Goal: Task Accomplishment & Management: Manage account settings

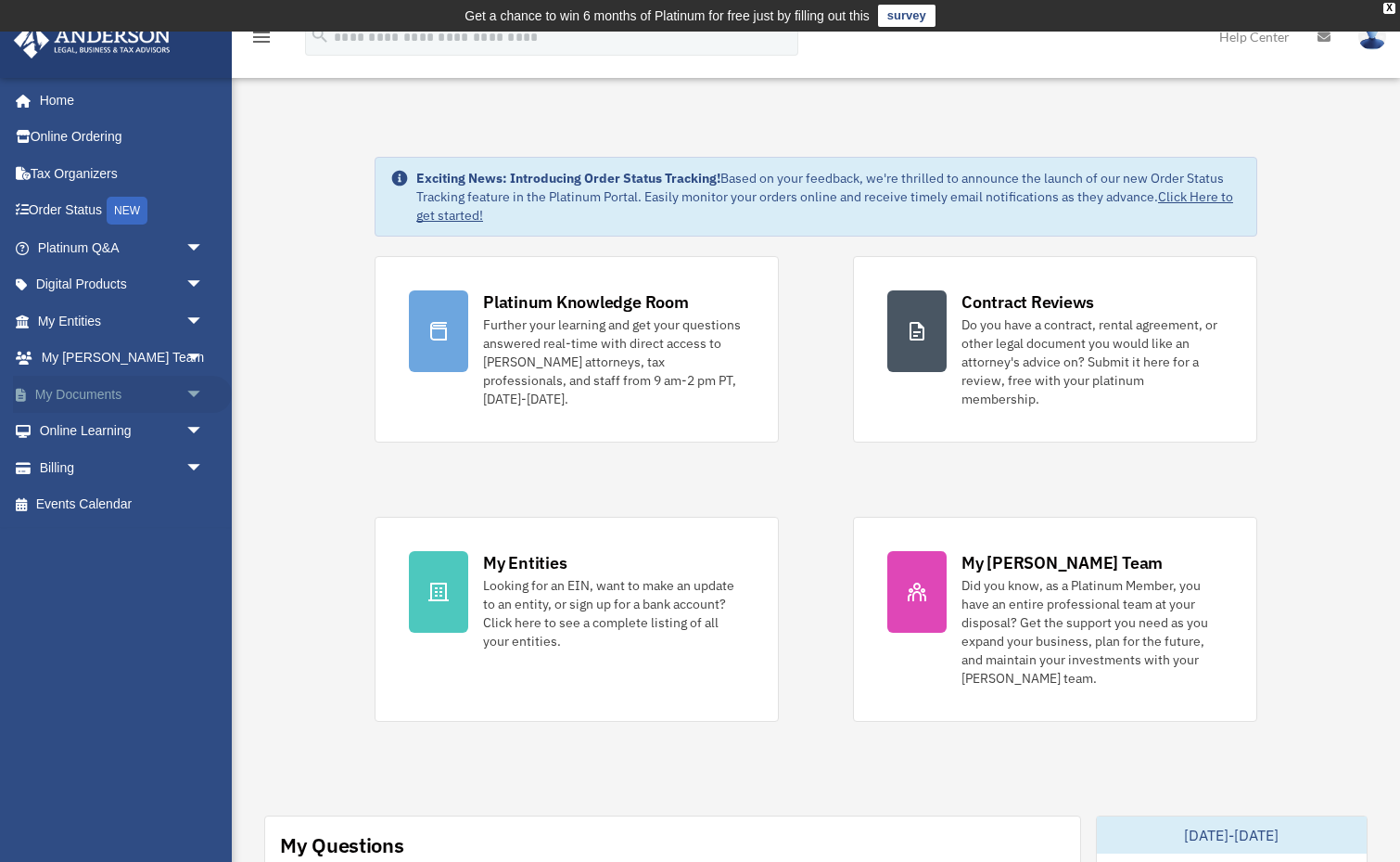
click at [196, 393] on span "arrow_drop_down" at bounding box center [203, 395] width 37 height 38
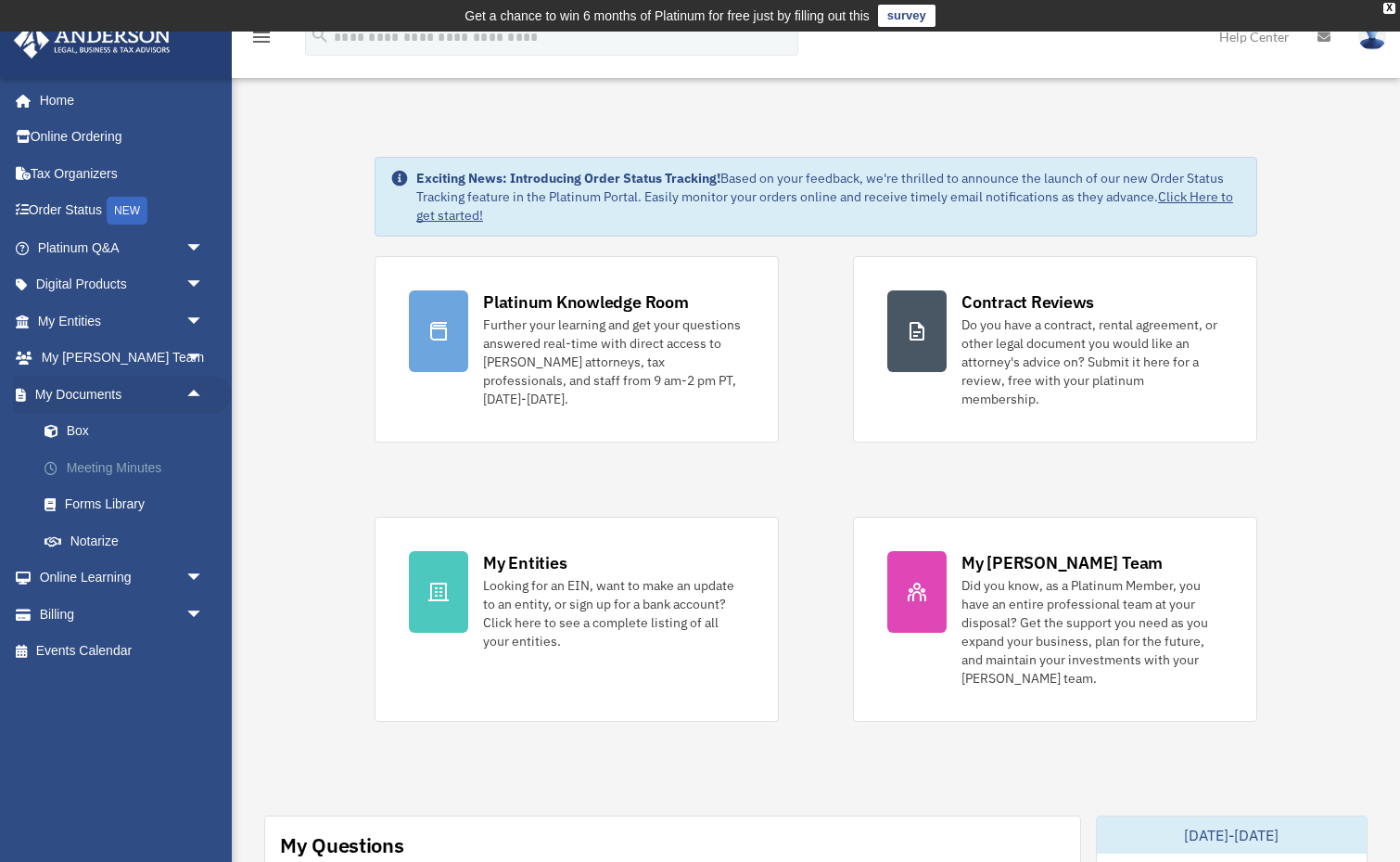
click at [158, 464] on link "Meeting Minutes" at bounding box center [128, 467] width 206 height 37
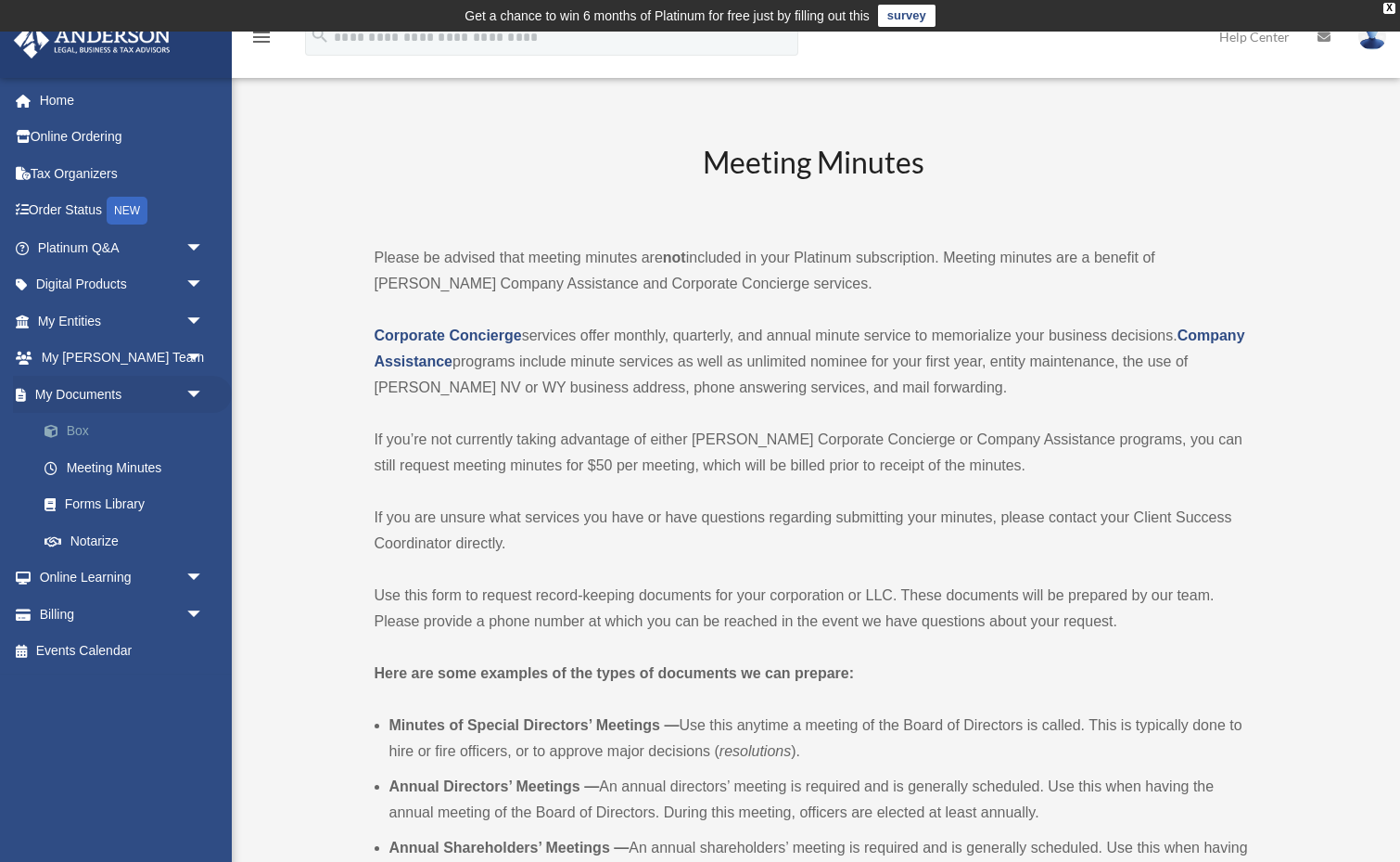
click at [88, 423] on link "Box" at bounding box center [128, 431] width 206 height 37
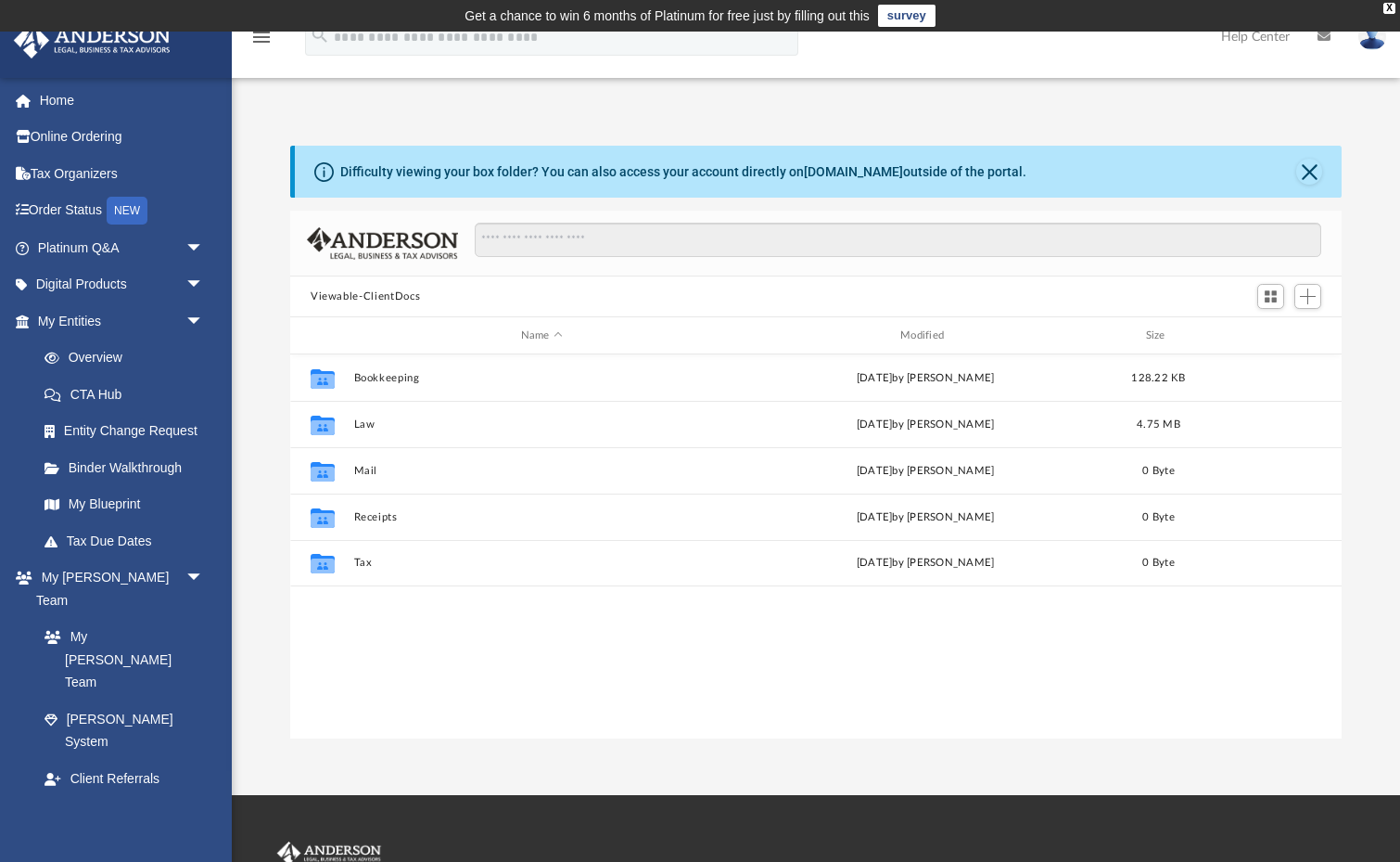
scroll to position [1, 1]
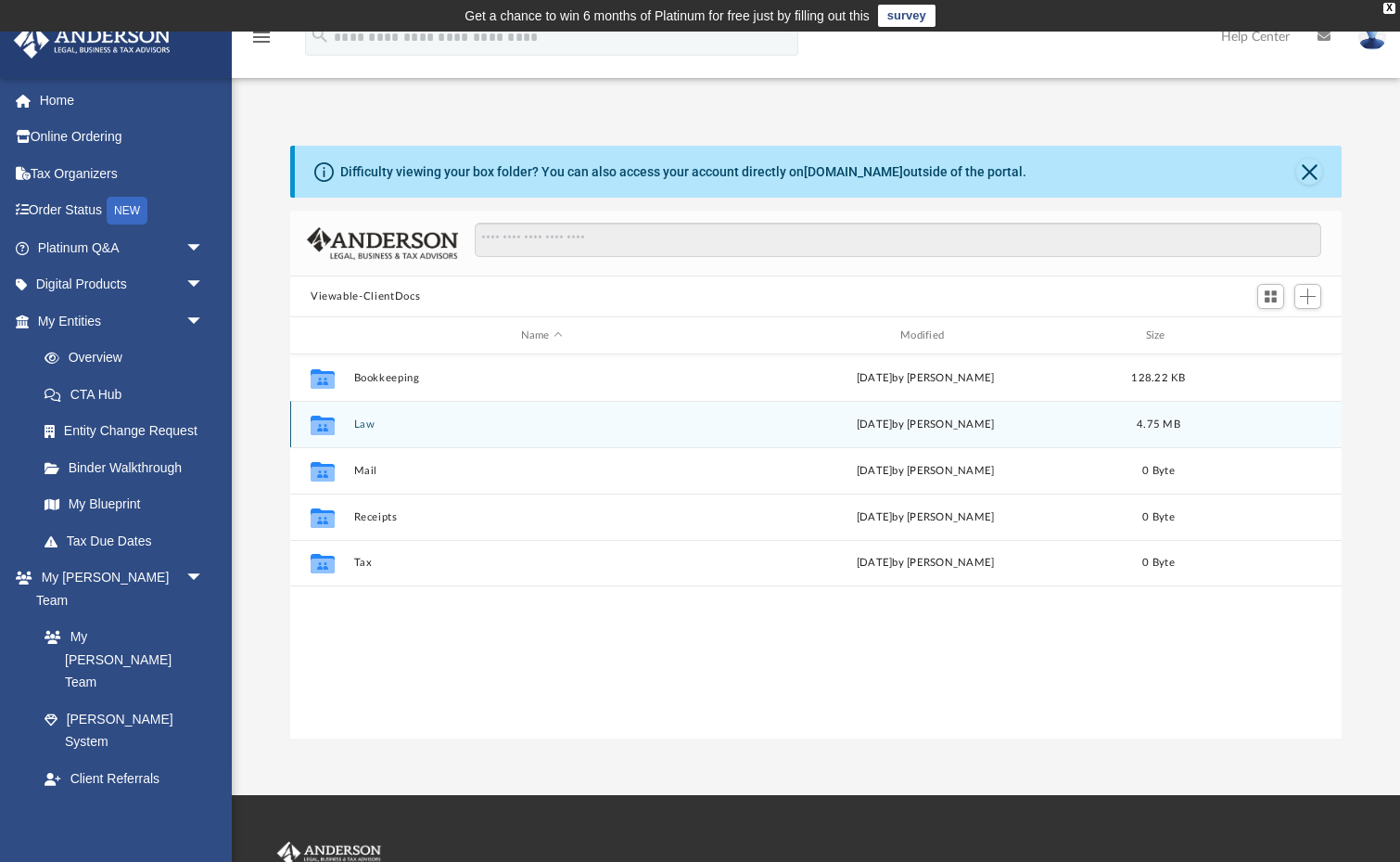
click at [375, 423] on button "Law" at bounding box center [542, 424] width 376 height 12
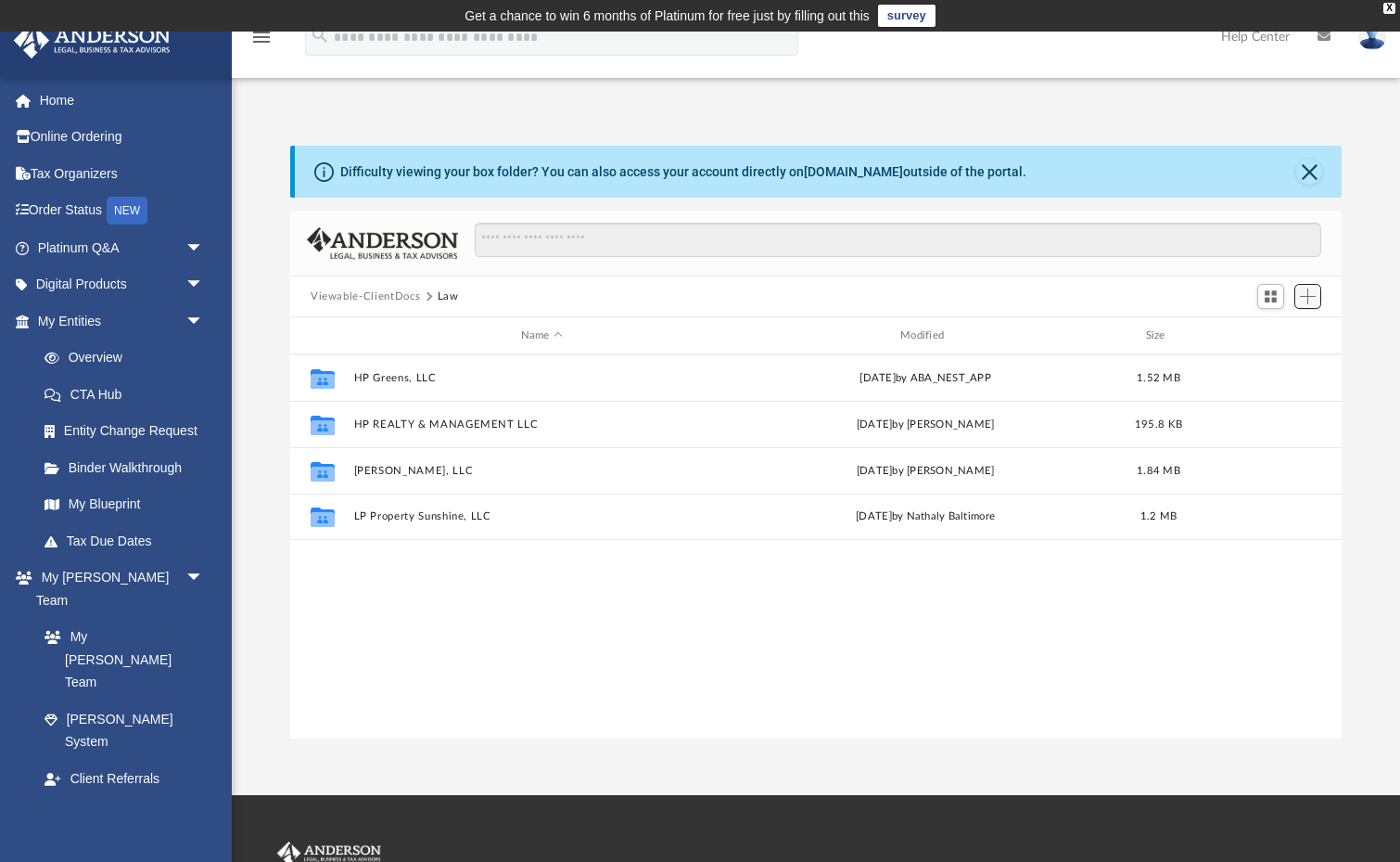
click at [1308, 301] on span "Add" at bounding box center [1307, 296] width 16 height 16
click at [1297, 362] on li "New Folder" at bounding box center [1281, 362] width 60 height 20
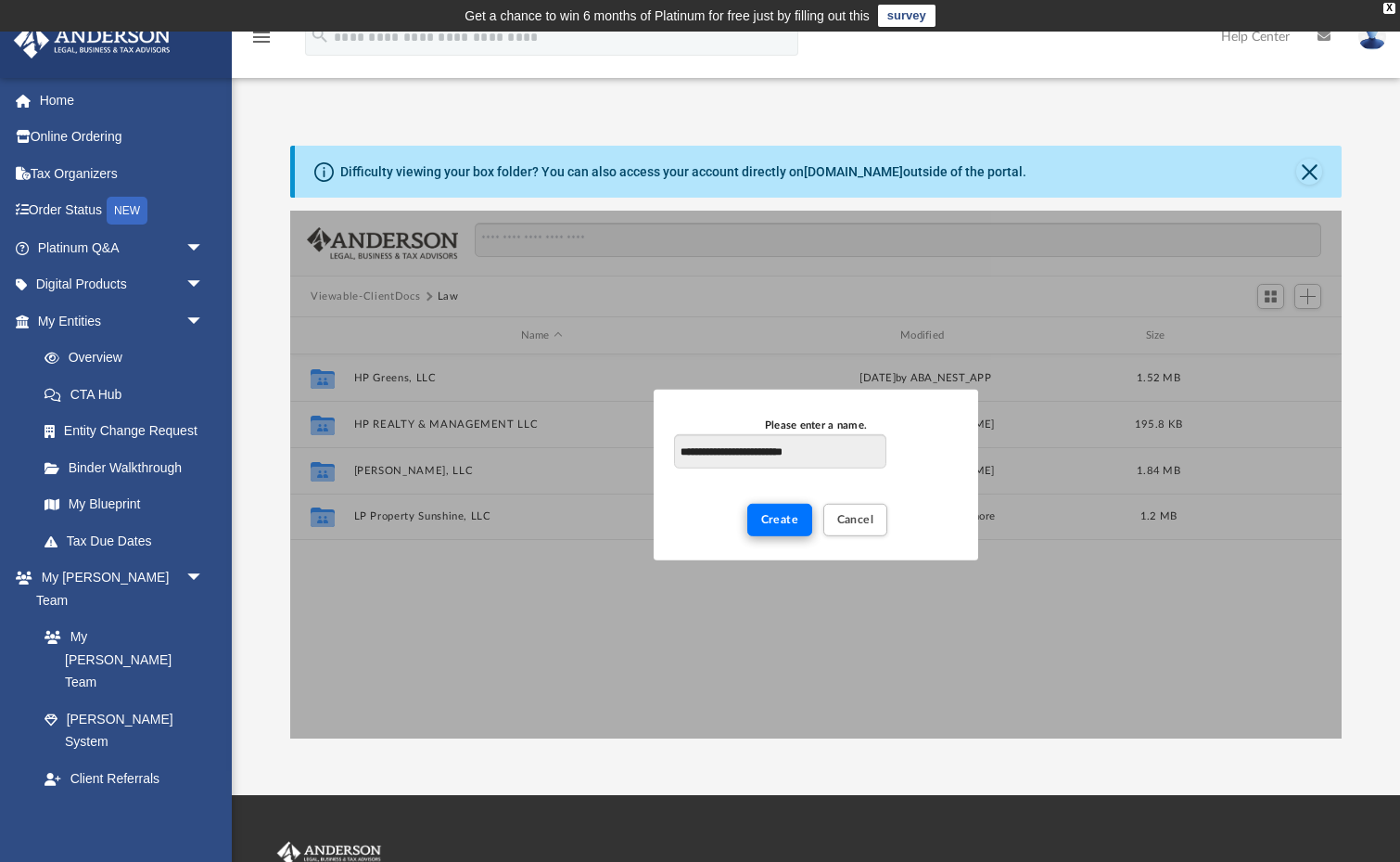
type input "**********"
click at [783, 525] on span "Create" at bounding box center [780, 519] width 38 height 11
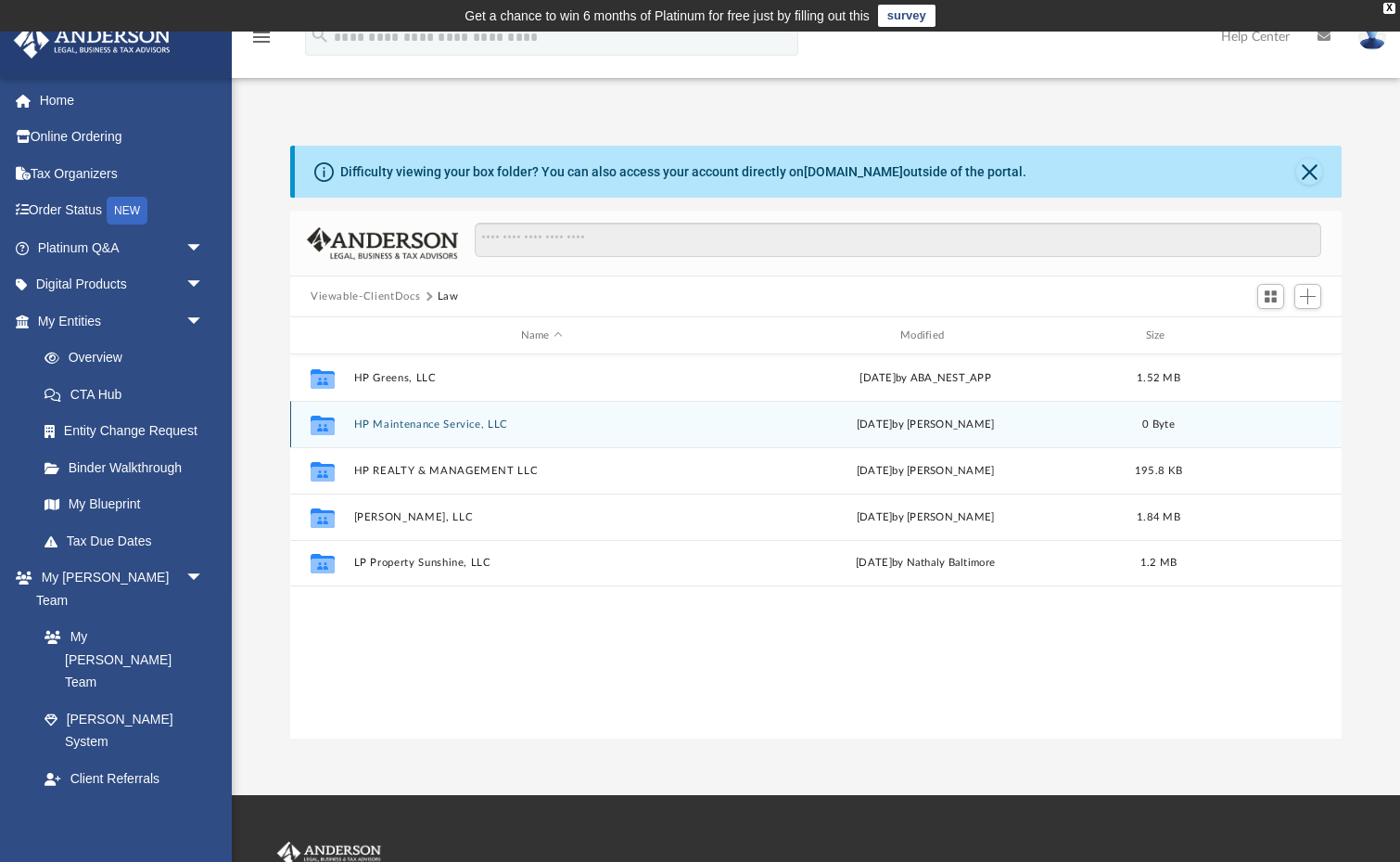
click at [466, 426] on button "HP Maintenance Service, LLC" at bounding box center [542, 424] width 376 height 12
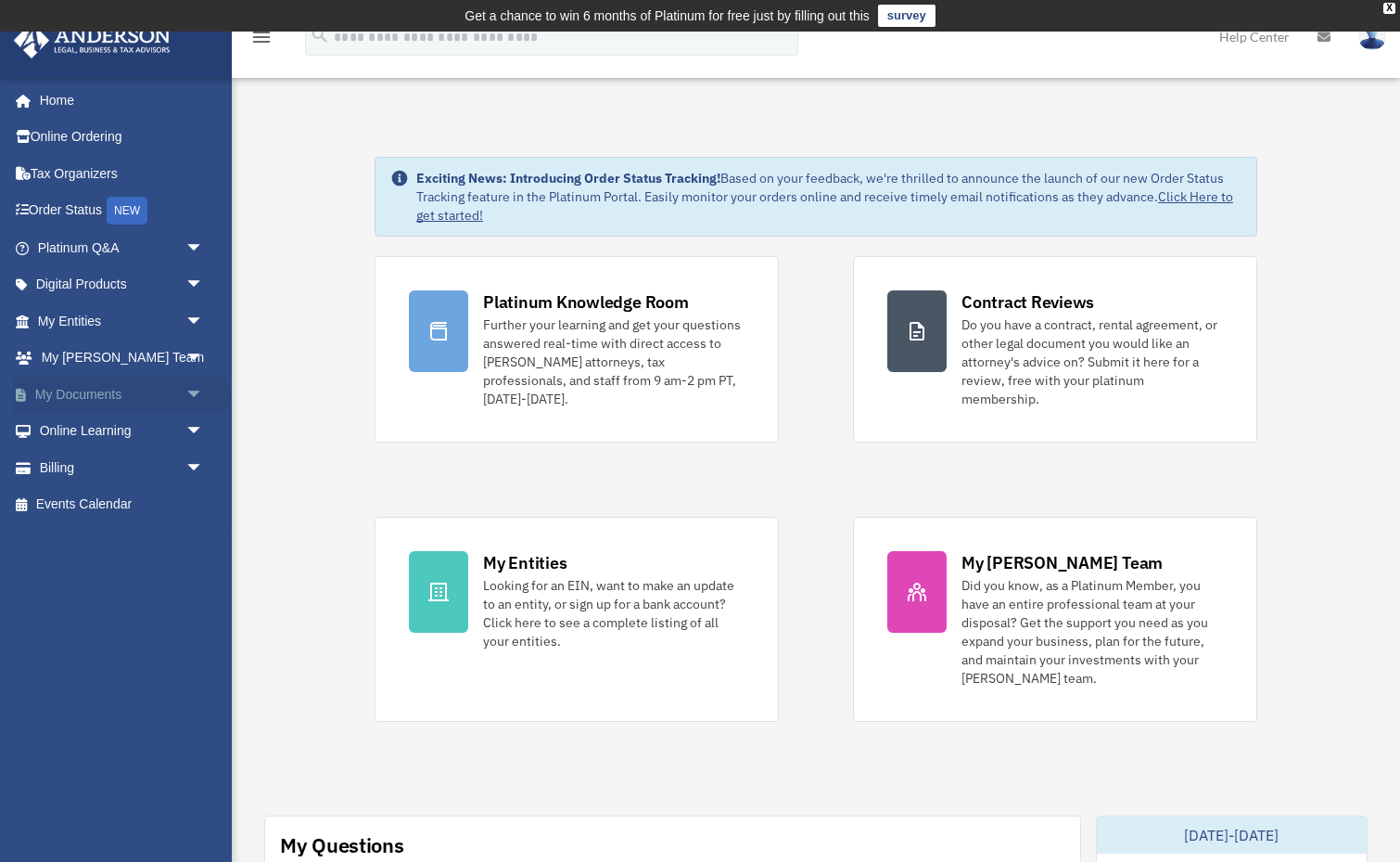
click at [189, 385] on span "arrow_drop_down" at bounding box center [203, 395] width 37 height 38
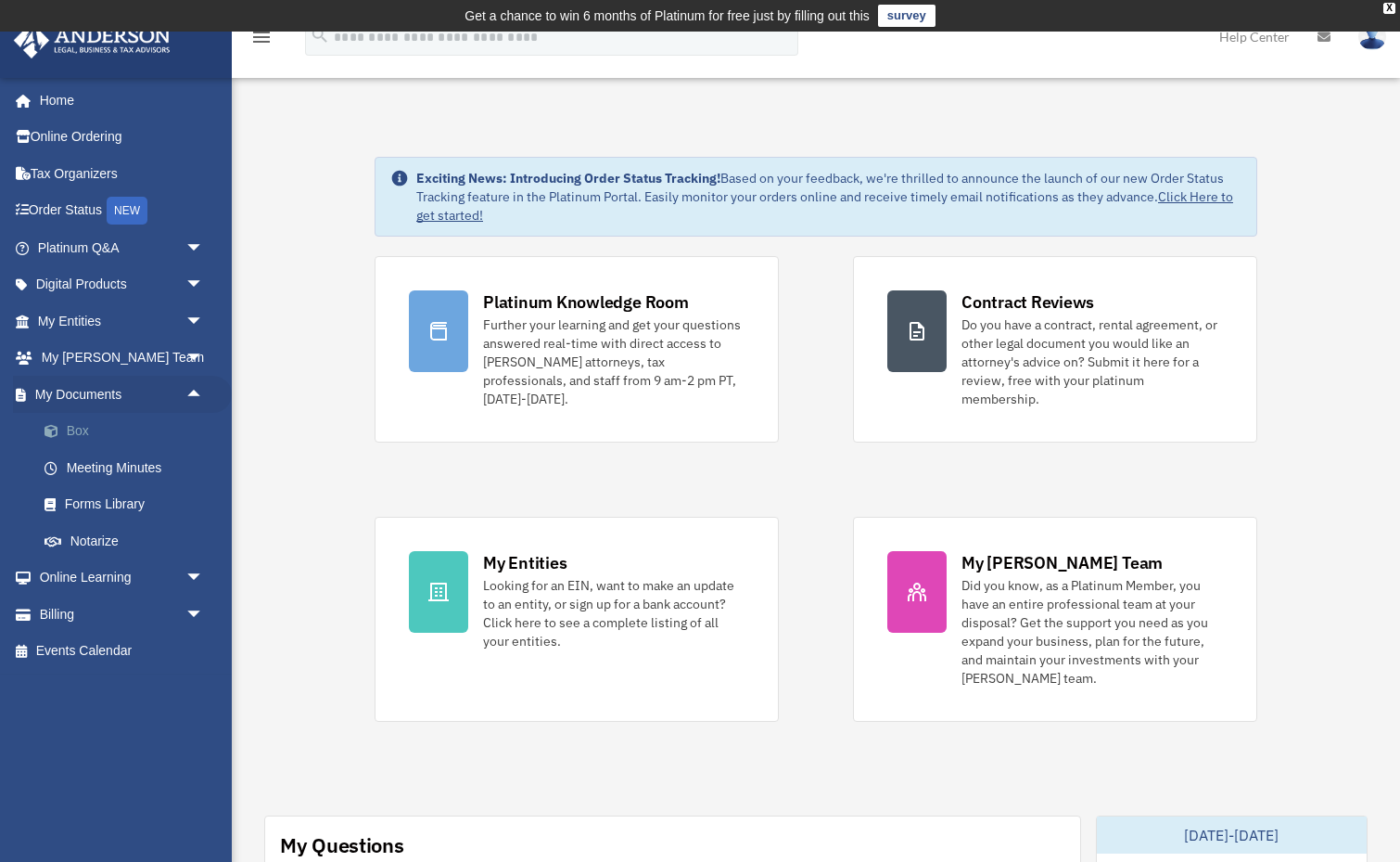
click at [89, 425] on link "Box" at bounding box center [128, 431] width 206 height 37
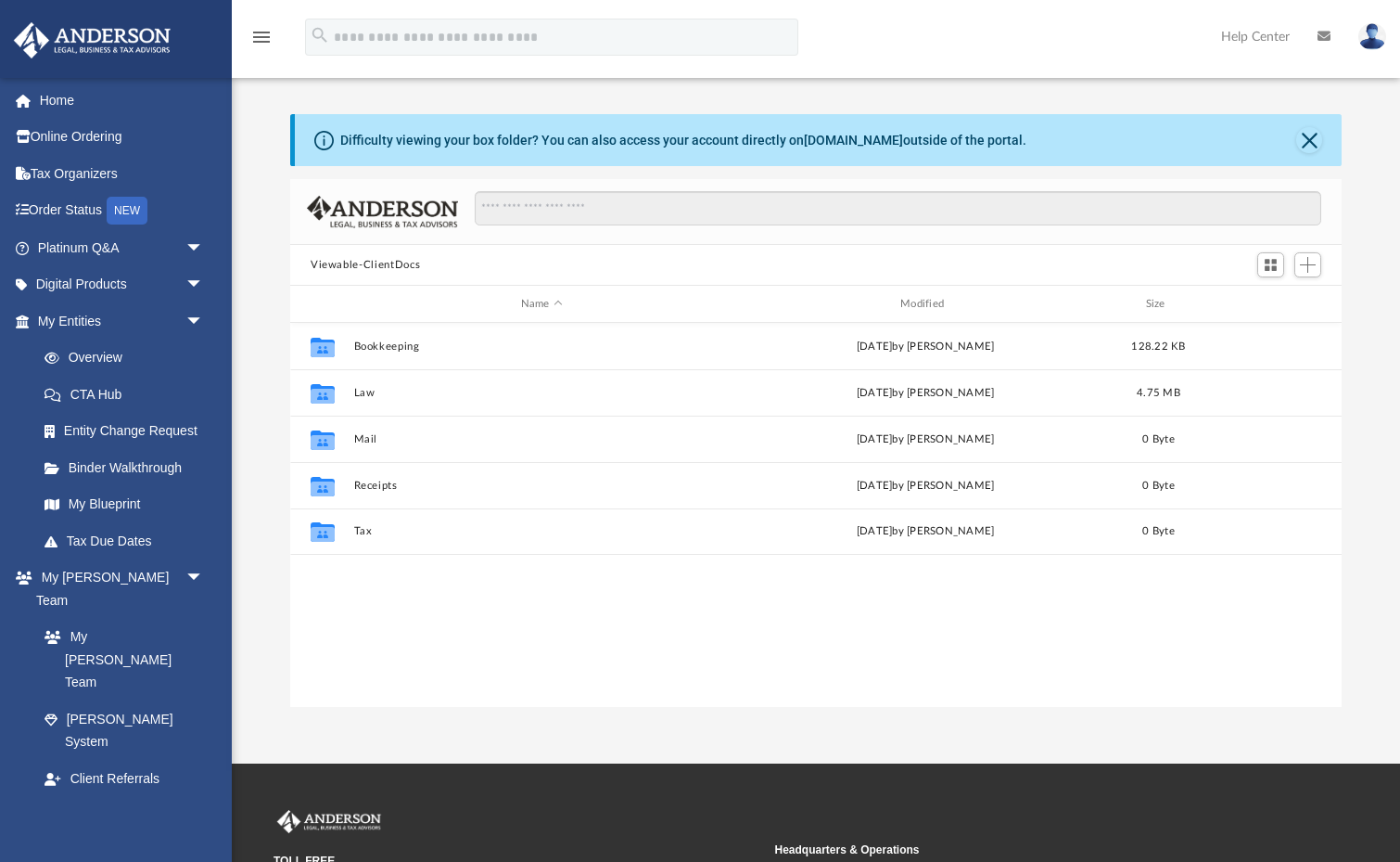
scroll to position [422, 1051]
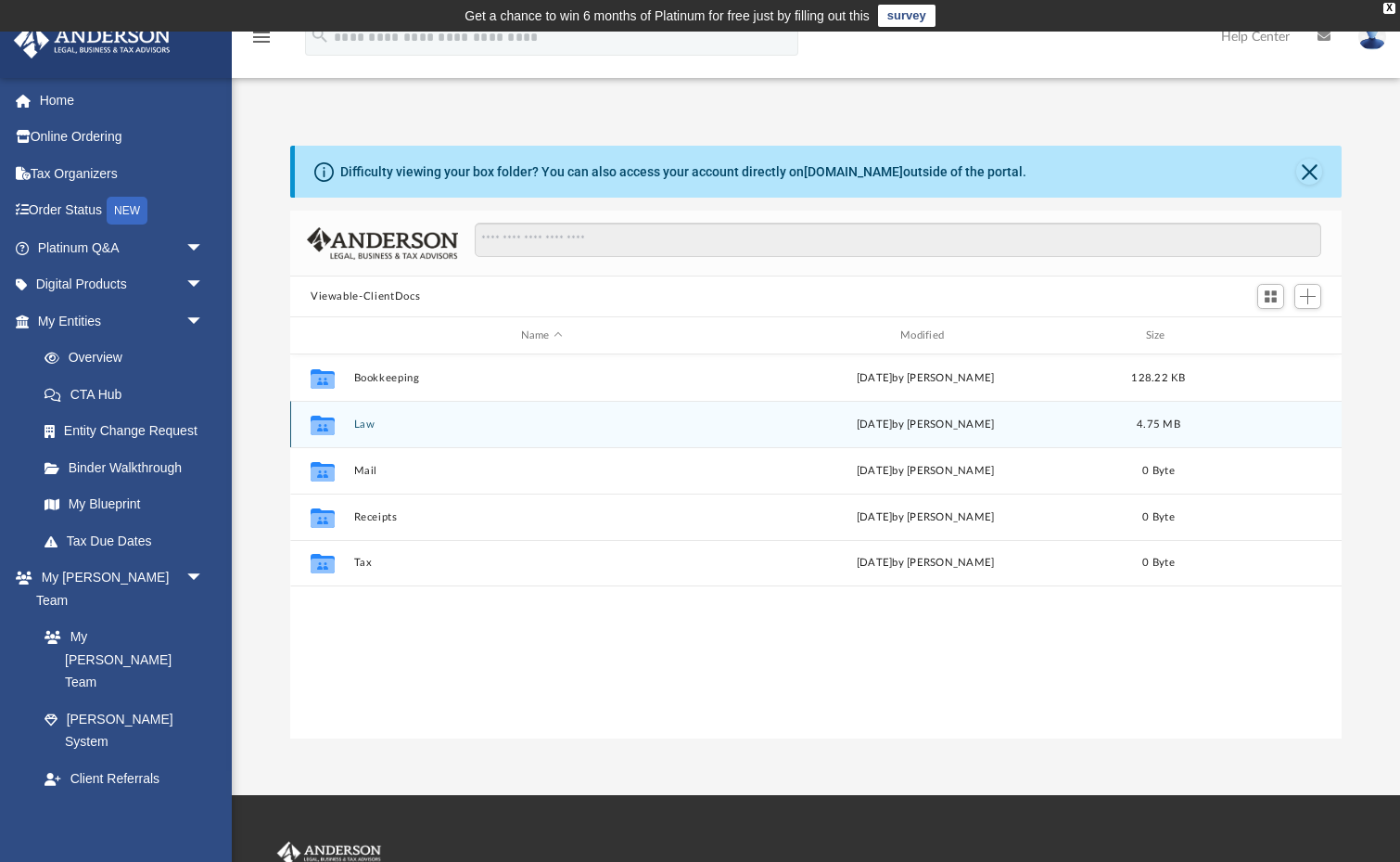
click at [493, 422] on button "Law" at bounding box center [542, 424] width 376 height 12
click at [508, 420] on button "HP Maintenance Service, LLC" at bounding box center [542, 424] width 376 height 12
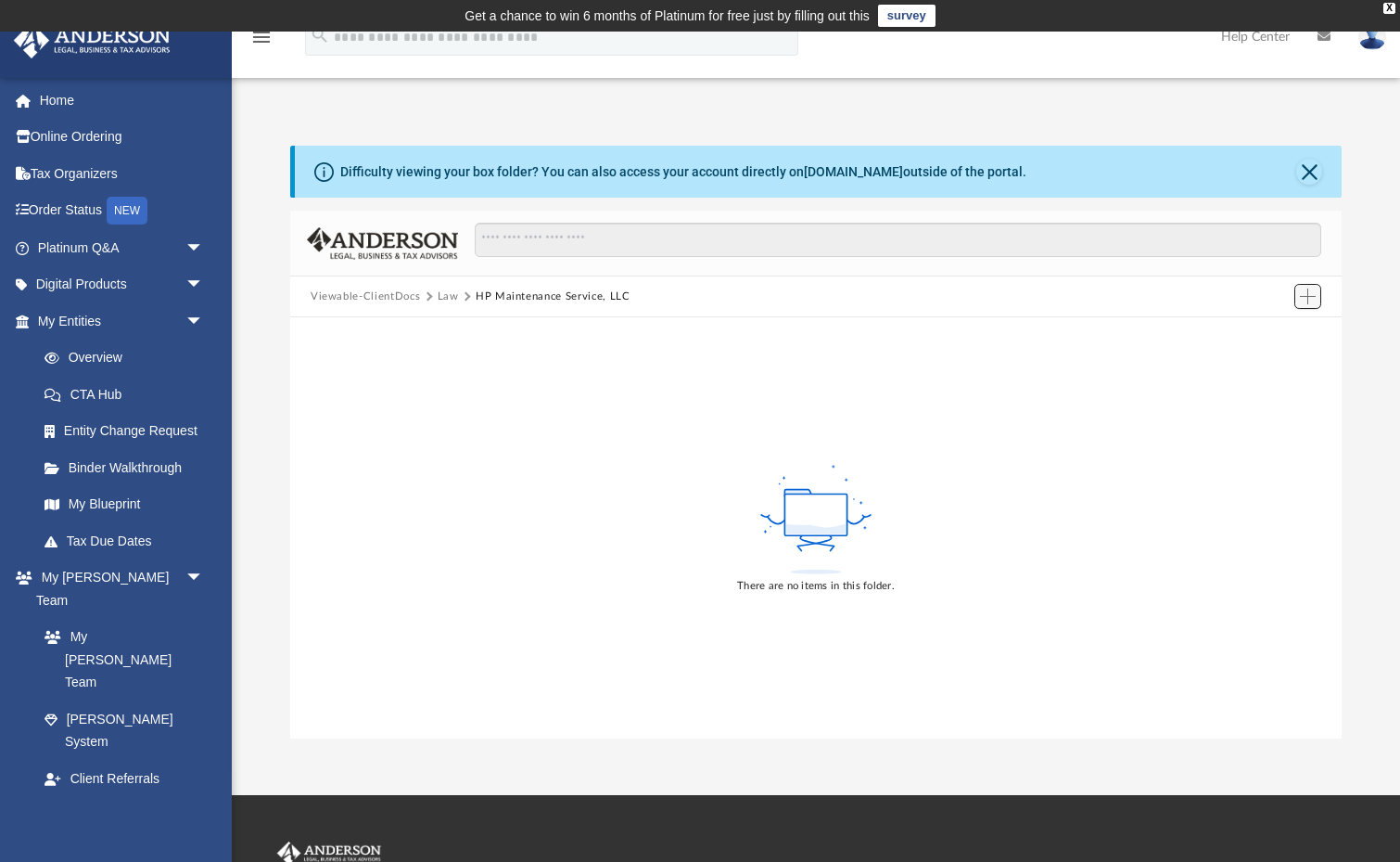
click at [1304, 293] on span "Add" at bounding box center [1307, 296] width 16 height 16
click at [1280, 334] on li "Upload" at bounding box center [1281, 333] width 60 height 20
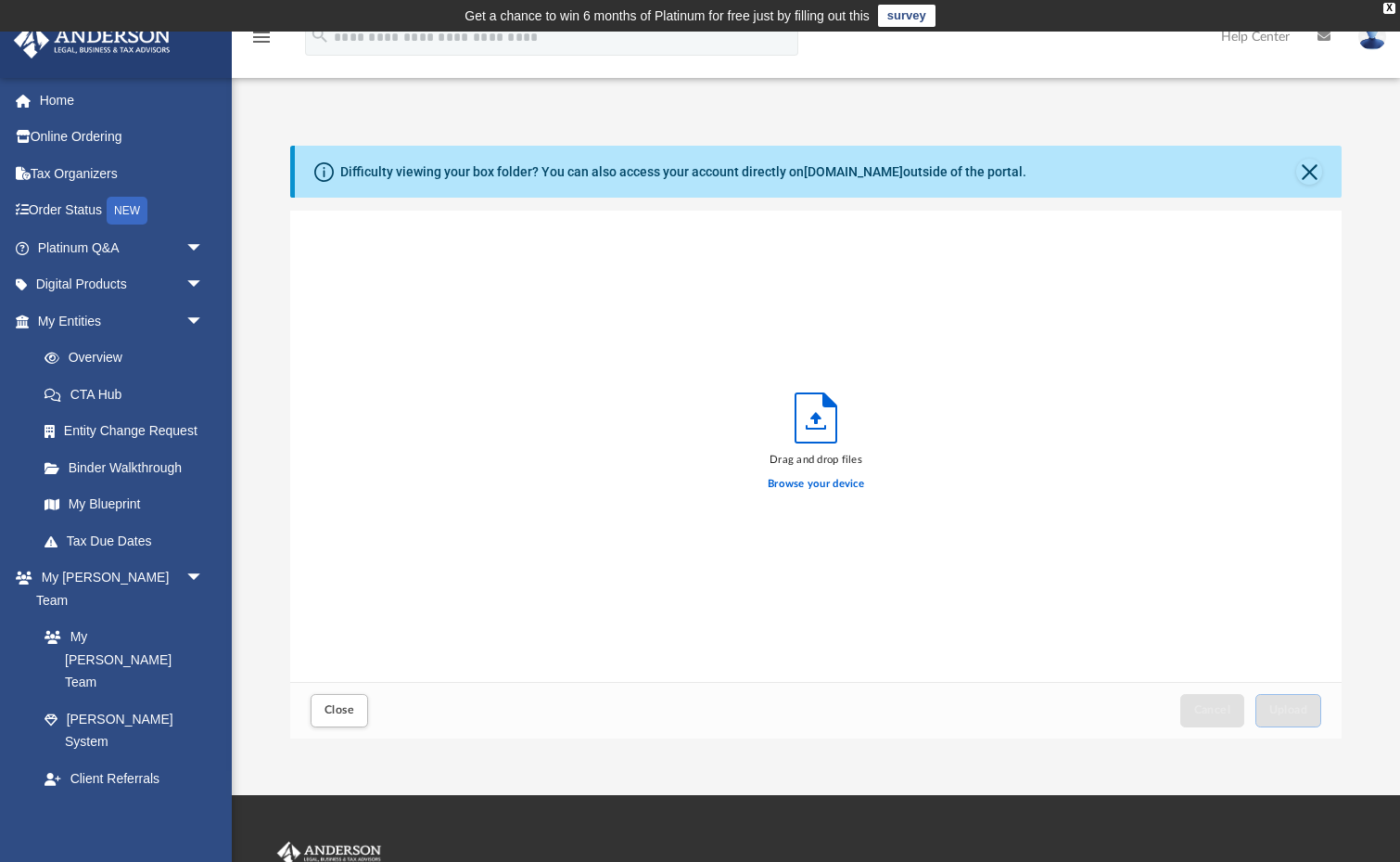
scroll to position [471, 1051]
click at [804, 487] on label "Browse your device" at bounding box center [816, 485] width 96 height 17
click at [0, 0] on input "Browse your device" at bounding box center [0, 0] width 0 height 0
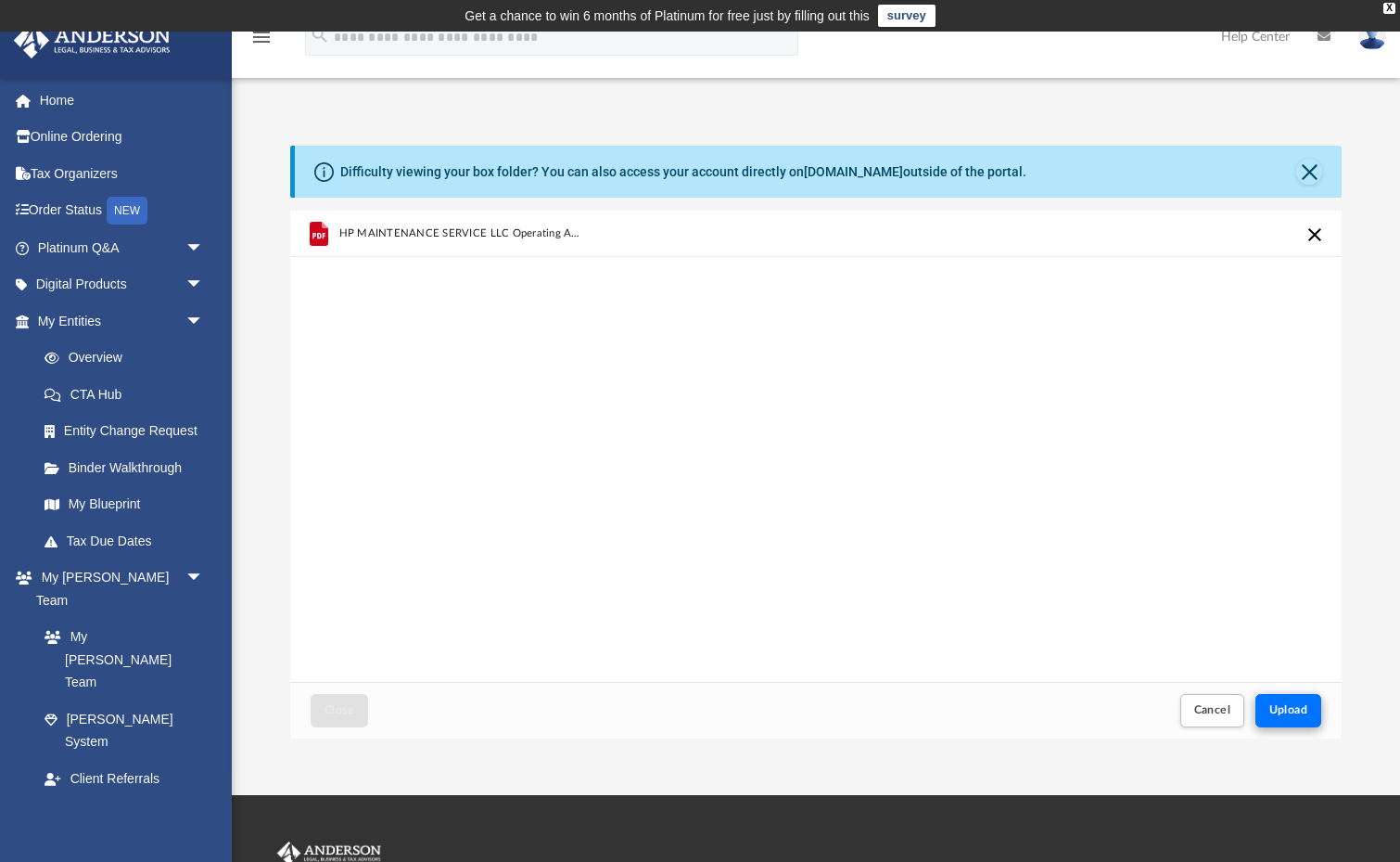
click at [1297, 715] on span "Upload" at bounding box center [1289, 710] width 39 height 11
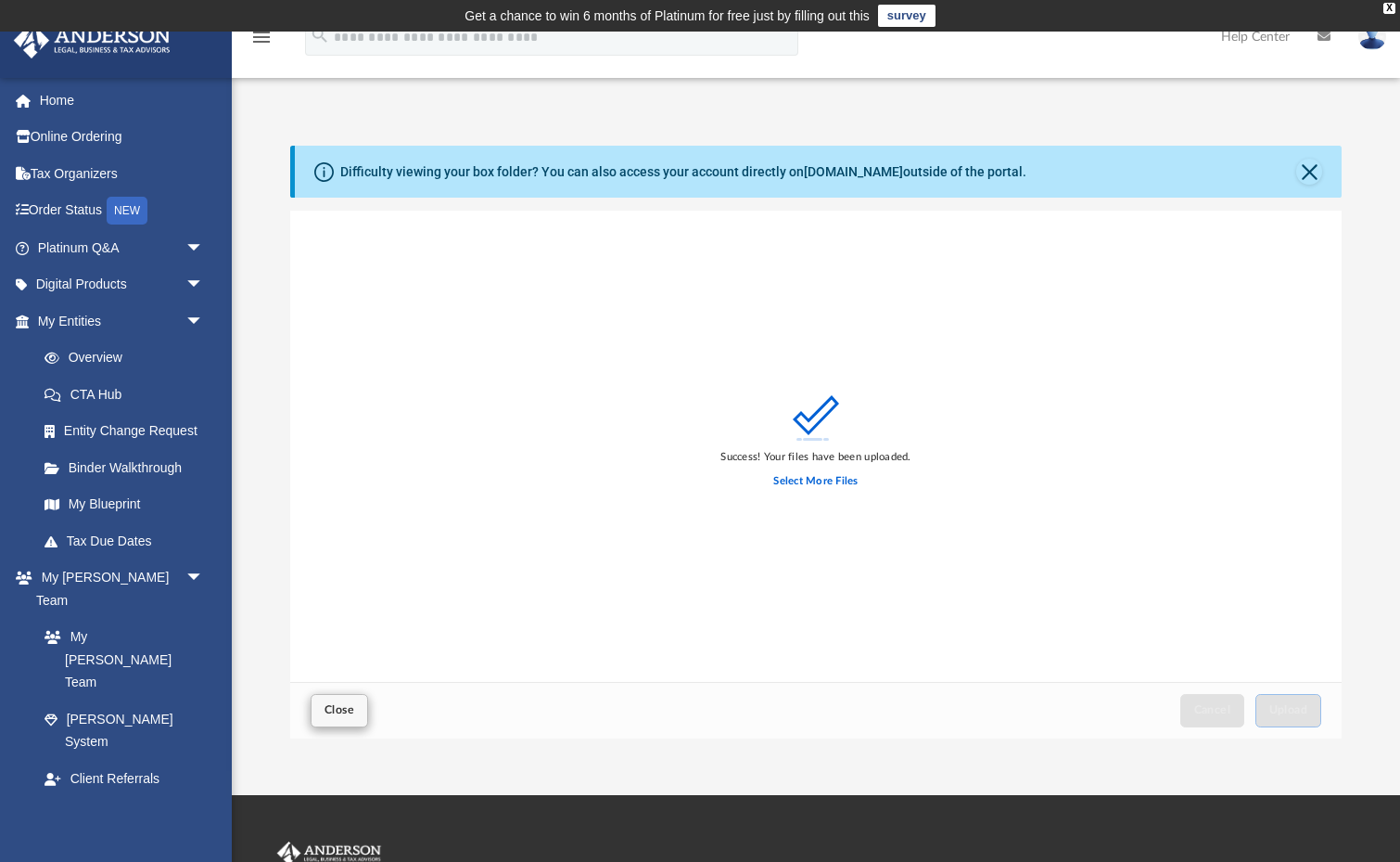
click at [335, 715] on span "Close" at bounding box center [339, 710] width 29 height 11
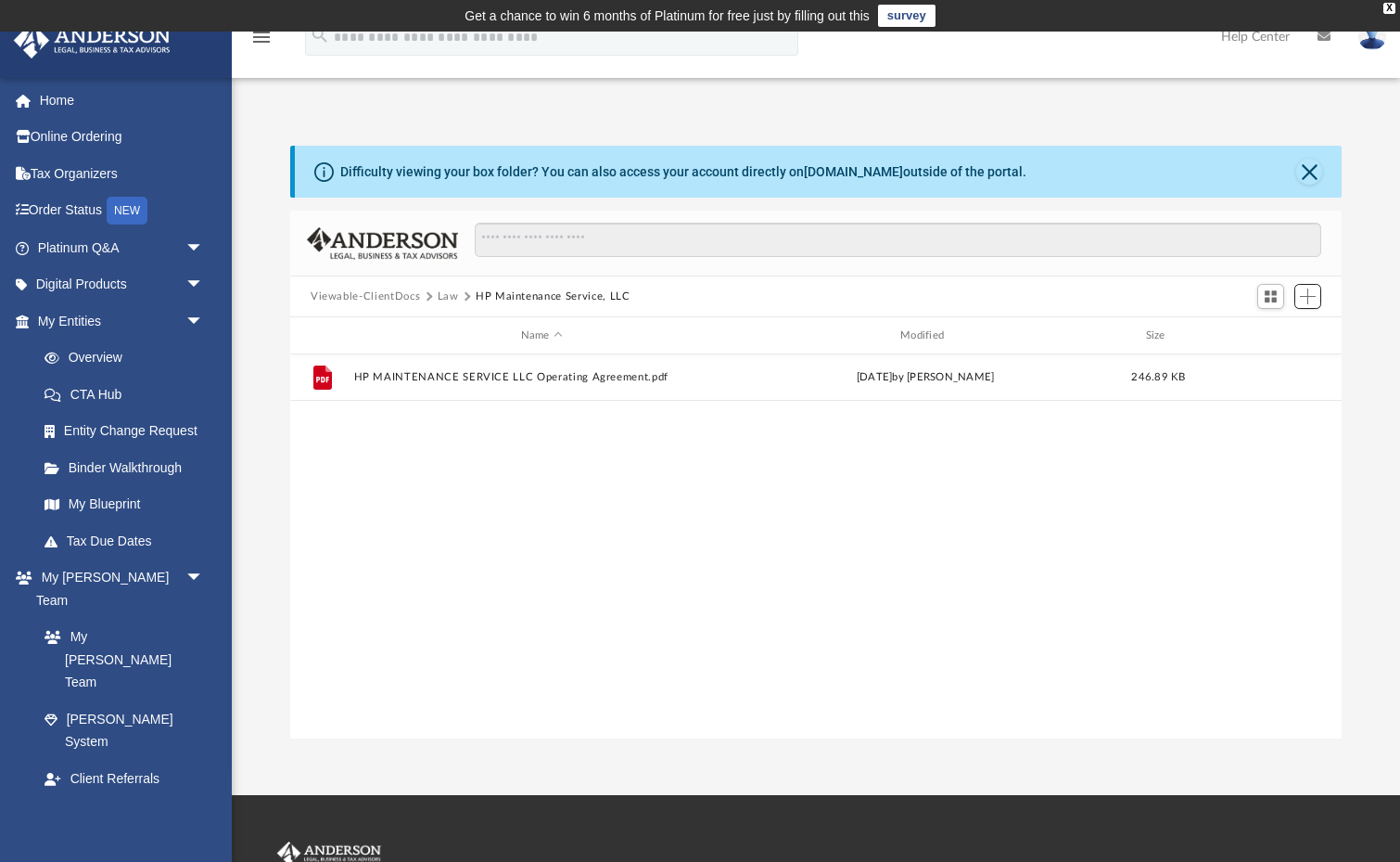
scroll to position [0, 0]
click at [1314, 166] on button "Close" at bounding box center [1308, 171] width 26 height 26
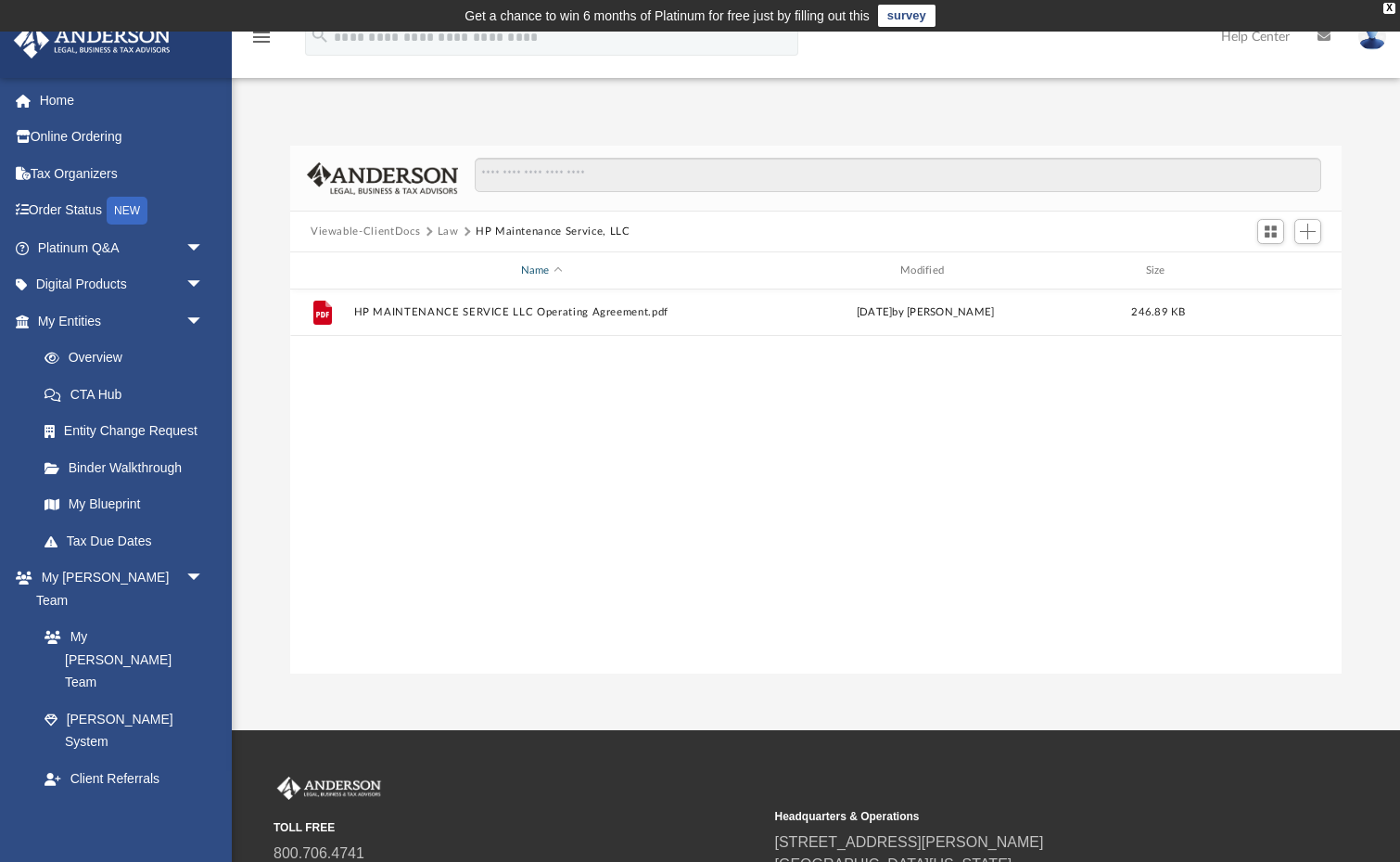
click at [551, 265] on div "Name" at bounding box center [541, 271] width 377 height 17
click at [437, 233] on button "Law" at bounding box center [448, 233] width 22 height 17
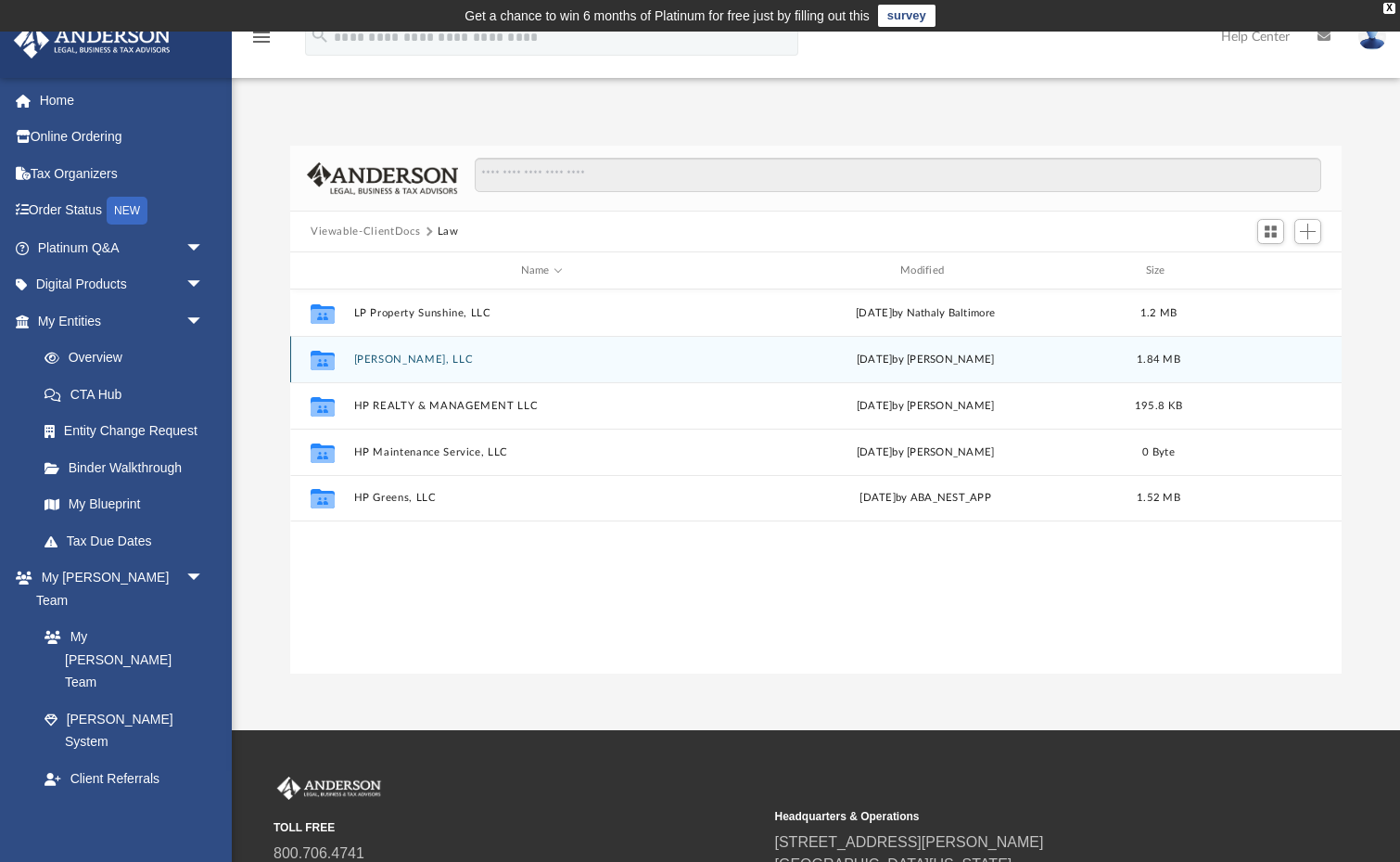
click at [418, 359] on button "[PERSON_NAME], LLC" at bounding box center [542, 359] width 376 height 12
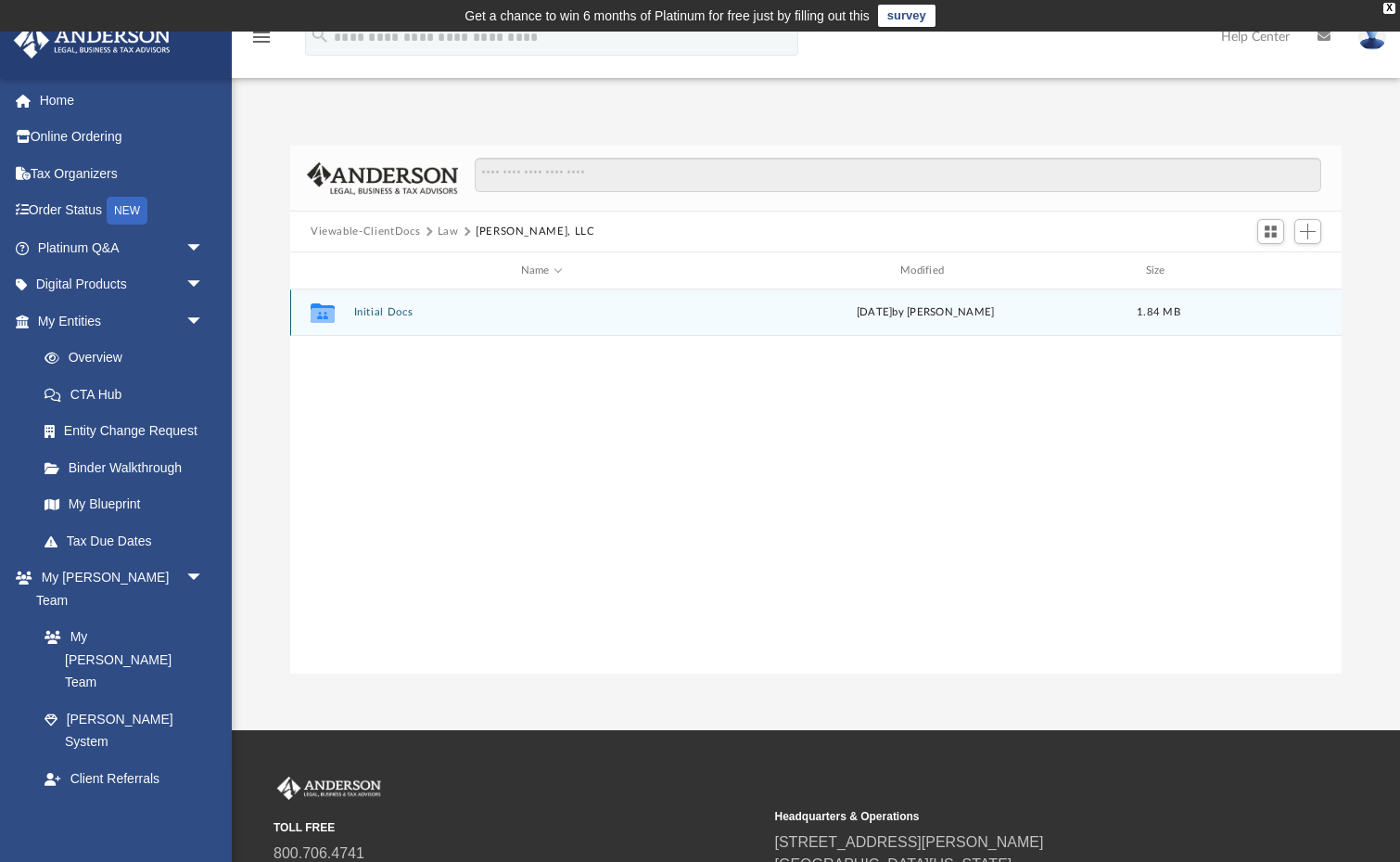
click at [390, 309] on button "Initial Docs" at bounding box center [542, 312] width 376 height 12
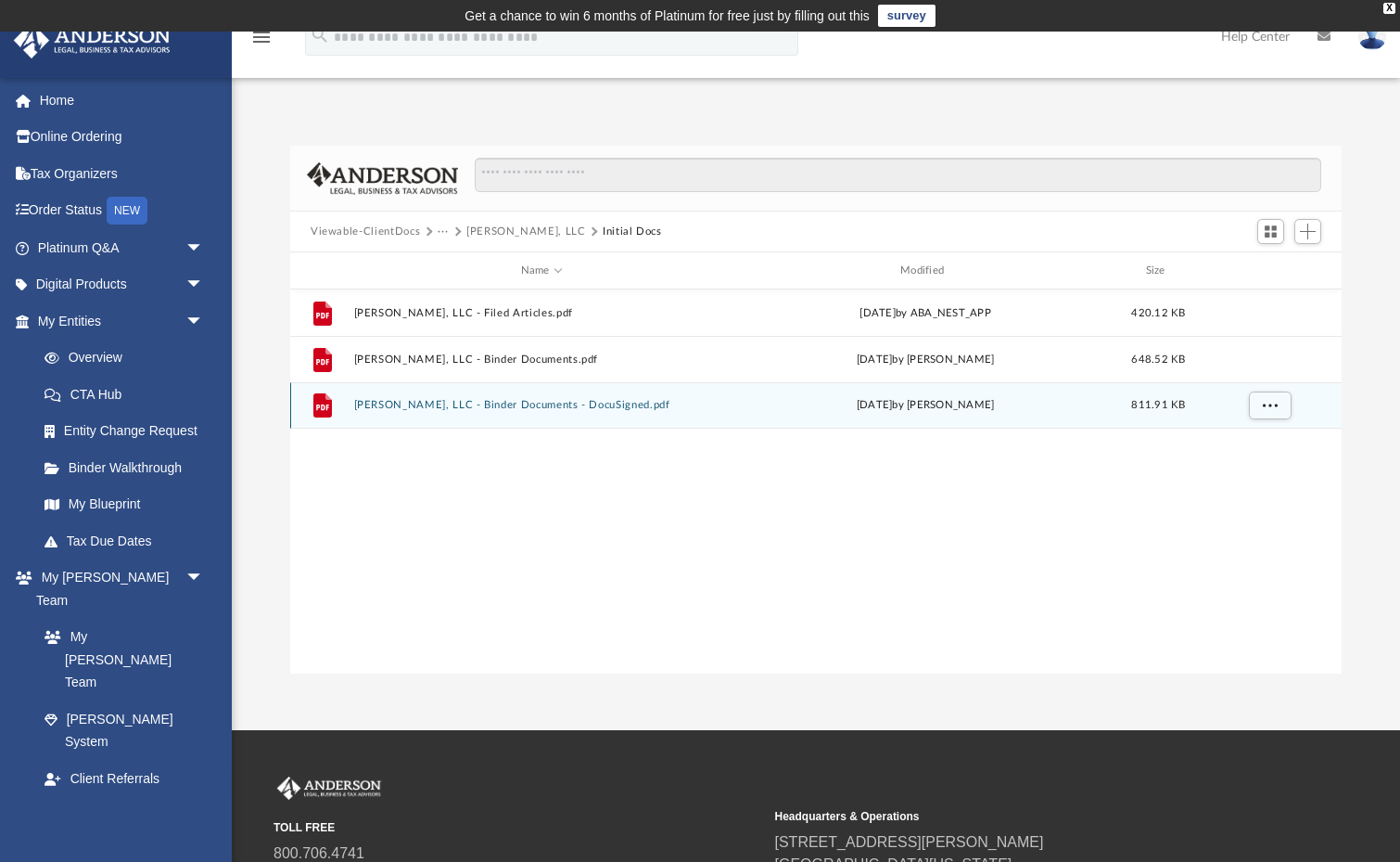
click at [427, 401] on button "[PERSON_NAME], LLC - Binder Documents - DocuSigned.pdf" at bounding box center [542, 405] width 376 height 12
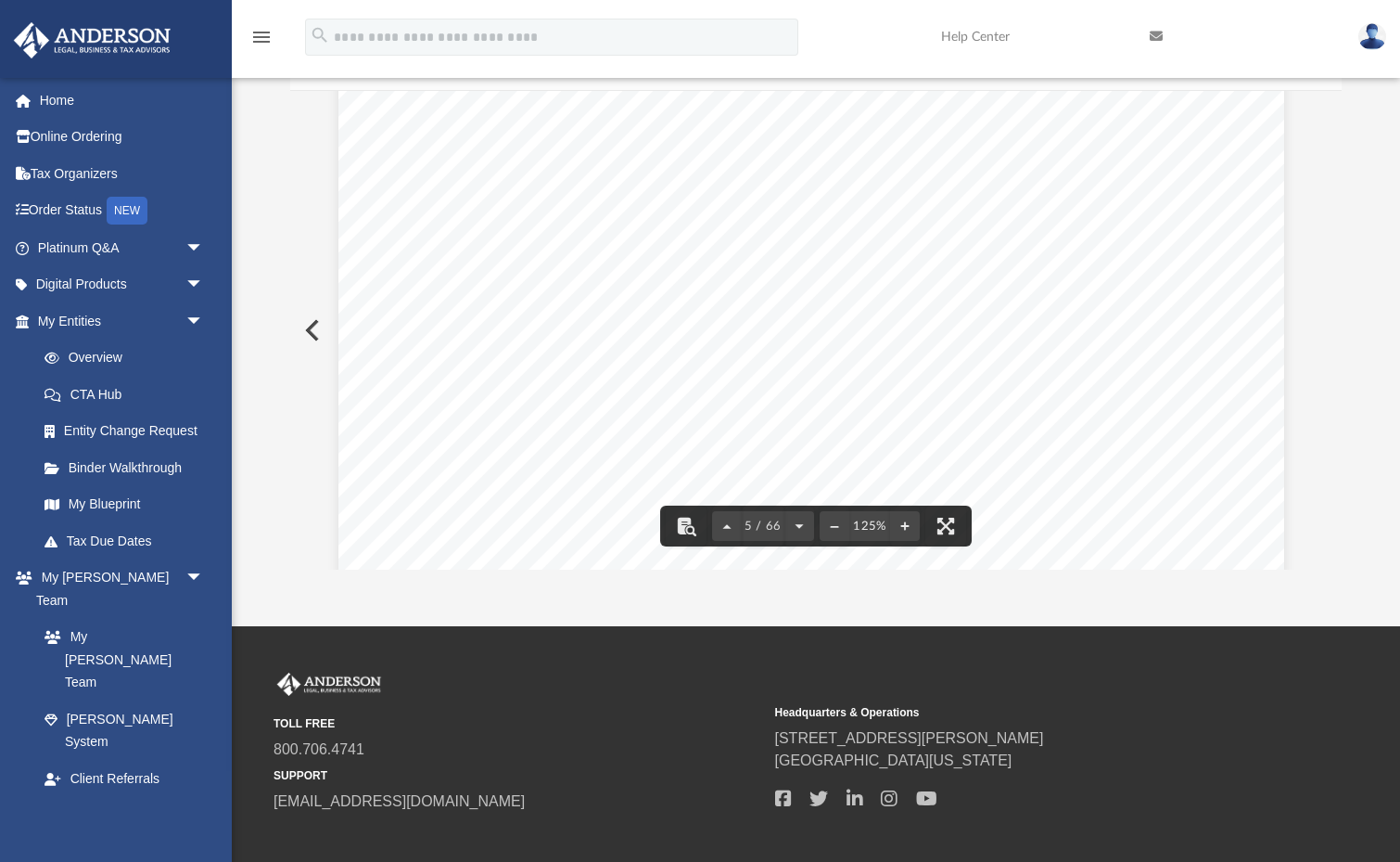
scroll to position [5336, 5]
